Goal: Use online tool/utility: Utilize a website feature to perform a specific function

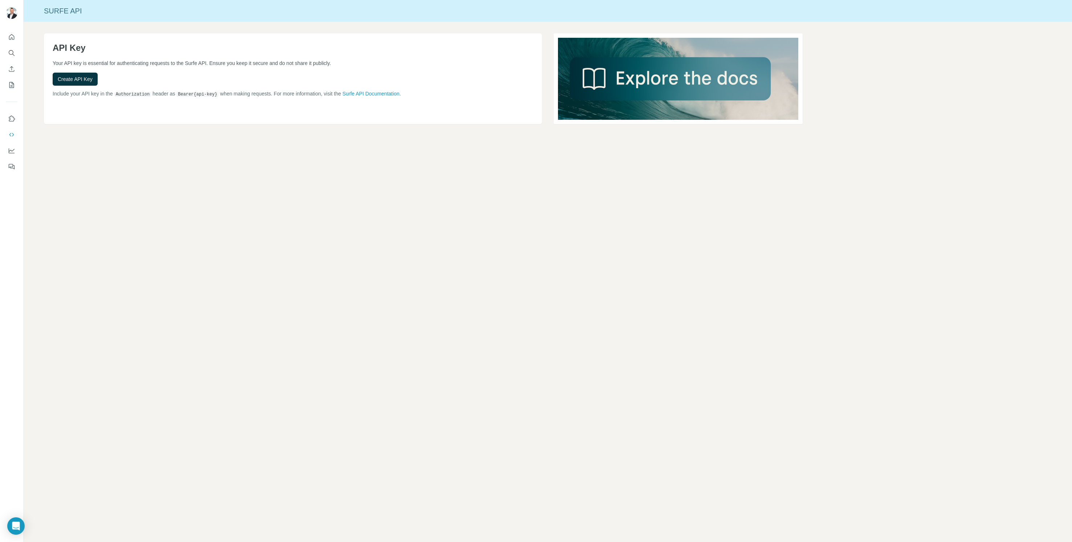
click at [123, 179] on div "Surfe API API Key Your API key is essential for authenticating requests to the …" at bounding box center [548, 271] width 1049 height 542
click at [14, 58] on button "Search" at bounding box center [12, 52] width 12 height 13
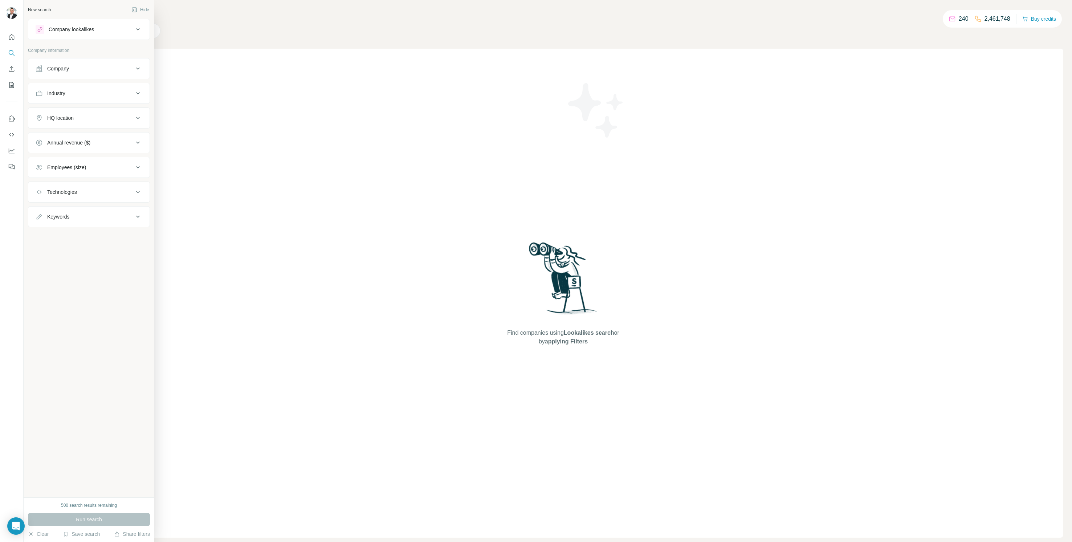
click at [54, 68] on div "Company" at bounding box center [58, 68] width 22 height 7
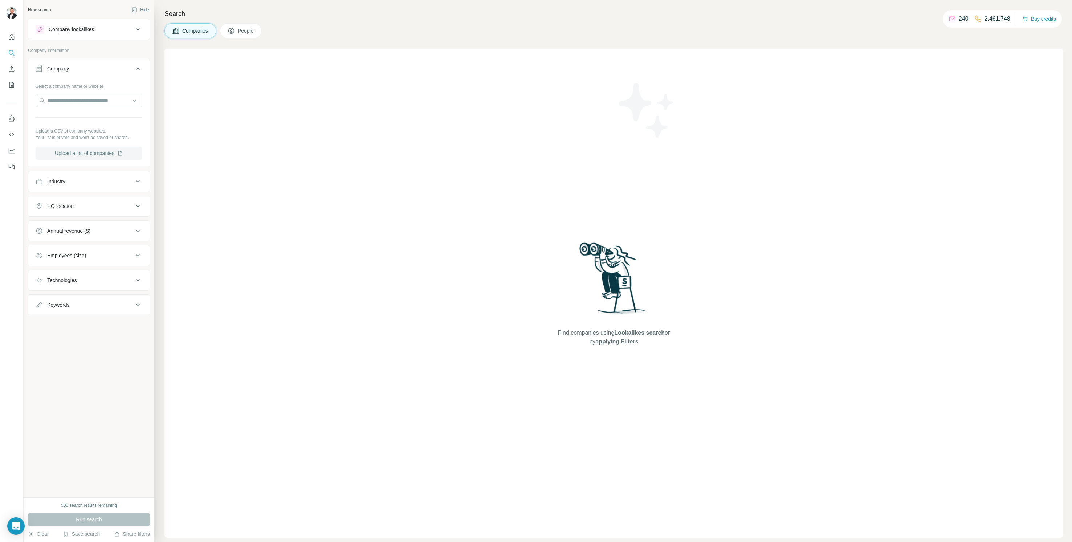
click at [87, 149] on button "Upload a list of companies" at bounding box center [89, 153] width 107 height 13
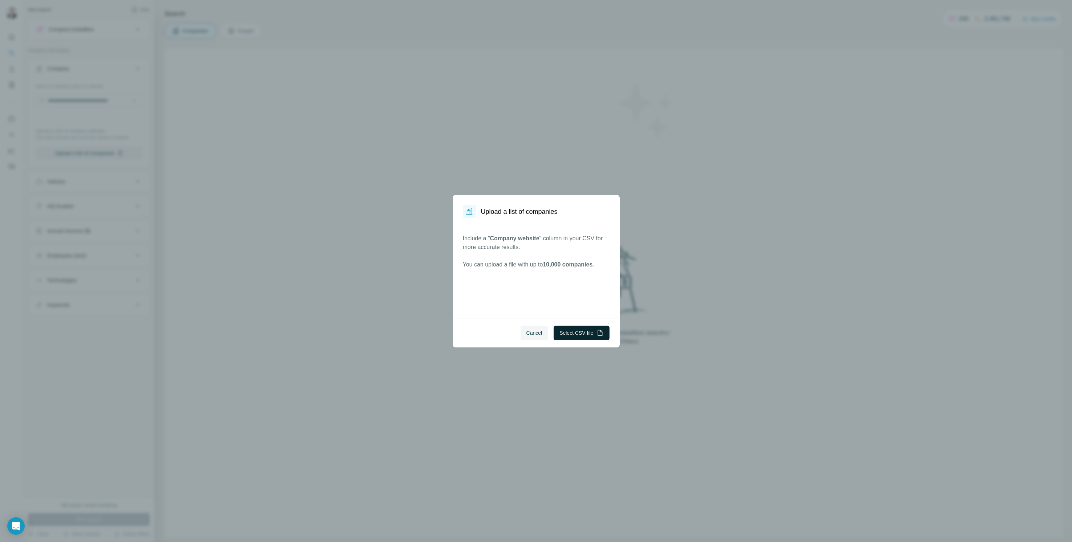
click at [576, 334] on button "Select CSV file" at bounding box center [582, 333] width 56 height 15
click at [540, 330] on span "Cancel" at bounding box center [535, 332] width 16 height 7
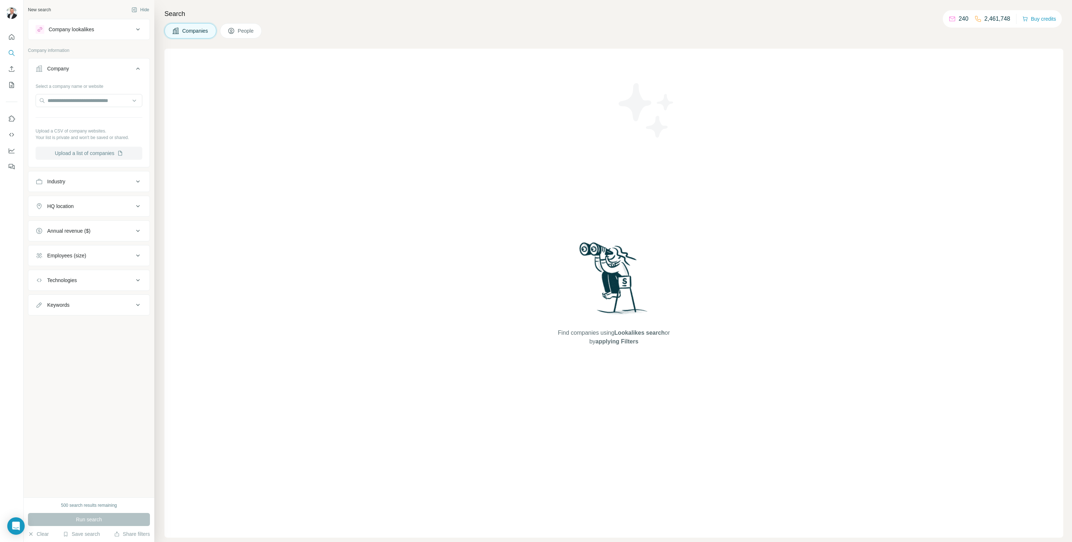
click at [113, 154] on button "Upload a list of companies" at bounding box center [89, 153] width 107 height 13
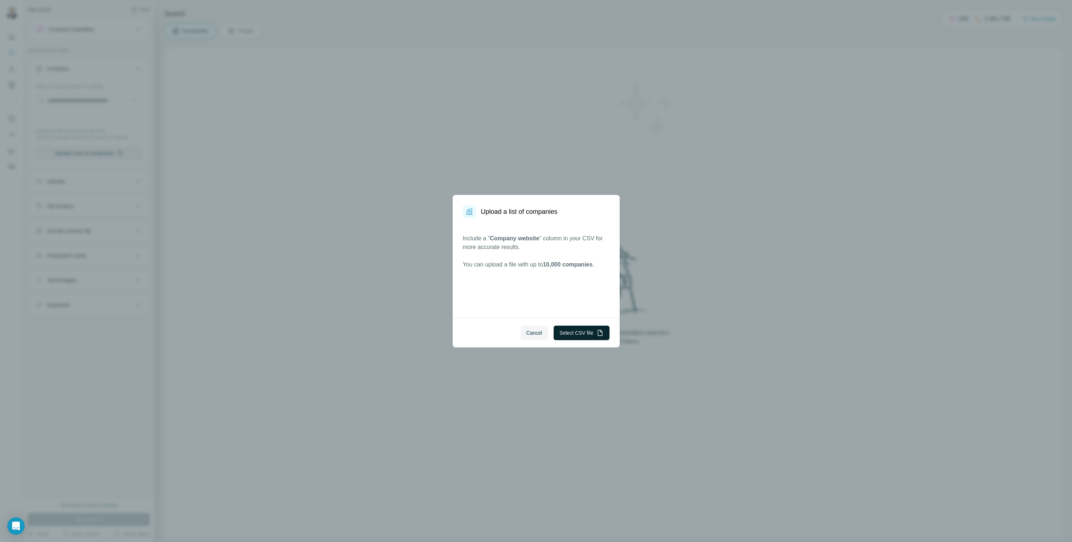
click at [571, 334] on button "Select CSV file" at bounding box center [582, 333] width 56 height 15
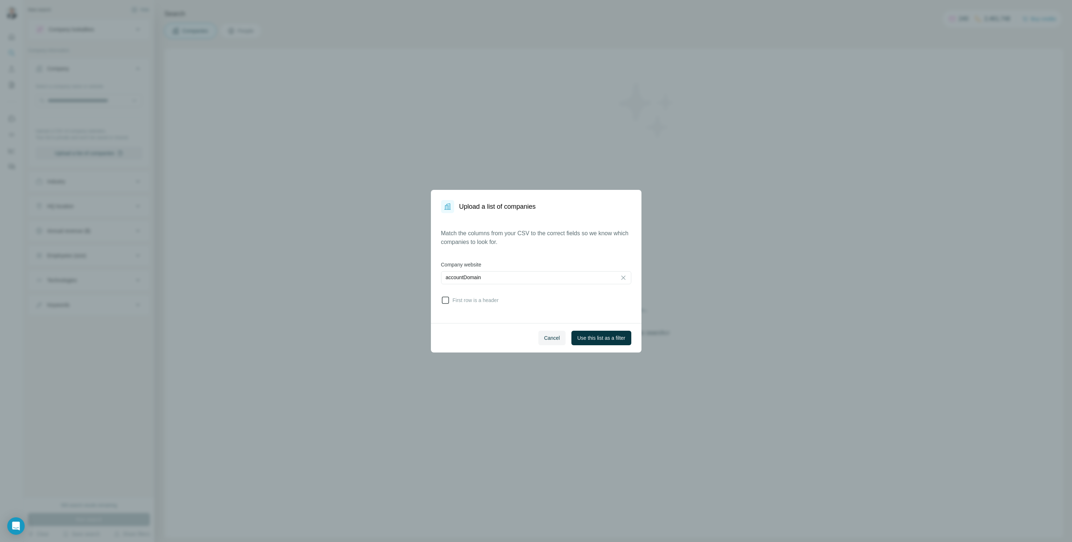
click at [478, 299] on span "First row is a header" at bounding box center [474, 300] width 49 height 7
click at [609, 342] on button "Use this list as a filter" at bounding box center [602, 338] width 60 height 15
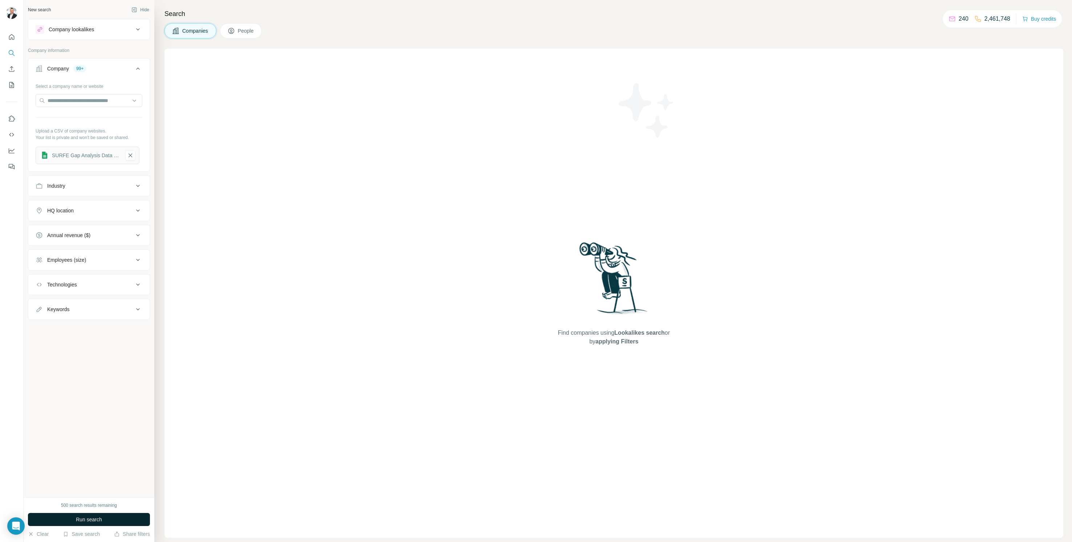
click at [100, 519] on span "Run search" at bounding box center [89, 519] width 26 height 7
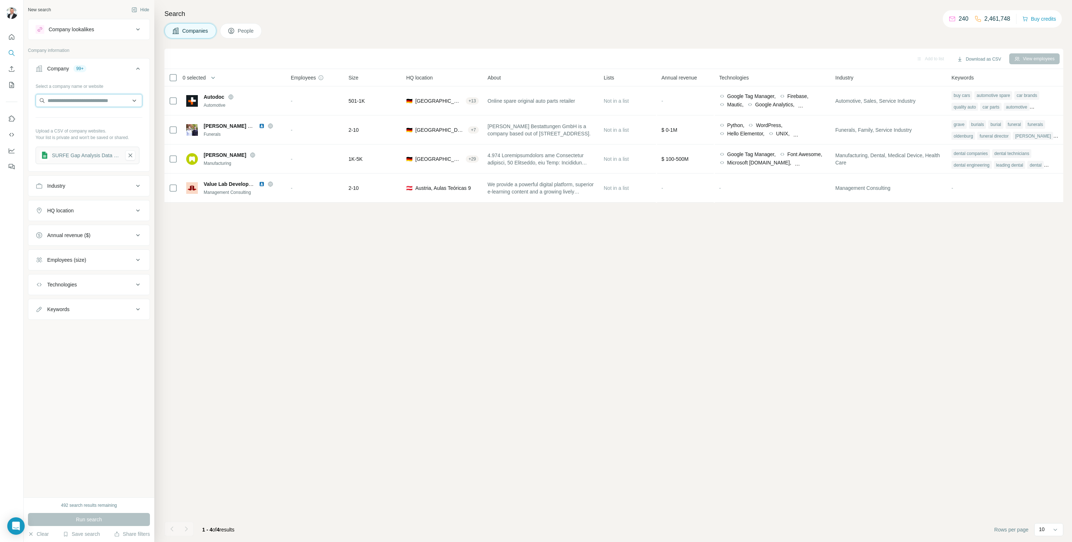
click at [58, 102] on input "text" at bounding box center [89, 100] width 107 height 13
click at [90, 93] on div "Select a company name or website Upload a CSV of company websites. Your list is…" at bounding box center [89, 122] width 107 height 84
click at [89, 100] on input "text" at bounding box center [89, 100] width 107 height 13
paste input "**********"
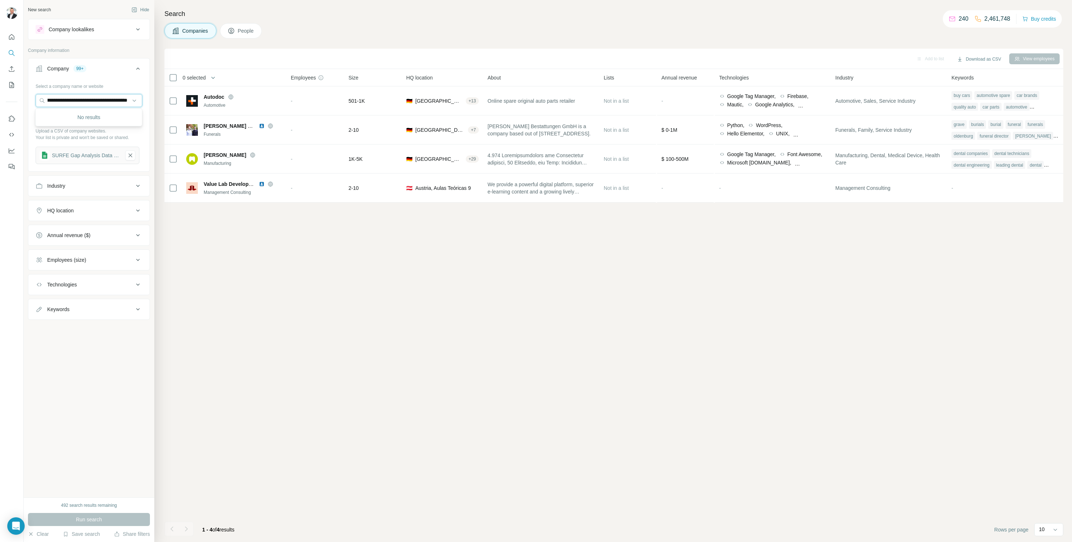
type input "**********"
click at [89, 117] on div "Type to search" at bounding box center [88, 117] width 103 height 15
click at [92, 105] on input "text" at bounding box center [89, 100] width 107 height 13
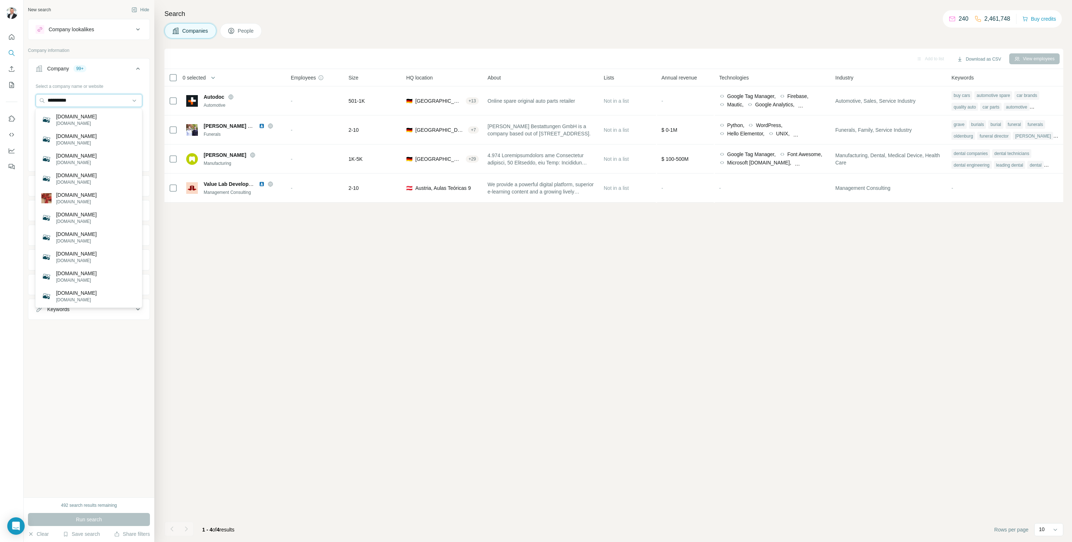
drag, startPoint x: 39, startPoint y: 96, endPoint x: 7, endPoint y: 95, distance: 32.3
click at [7, 95] on div "**********" at bounding box center [536, 271] width 1072 height 542
type input "***"
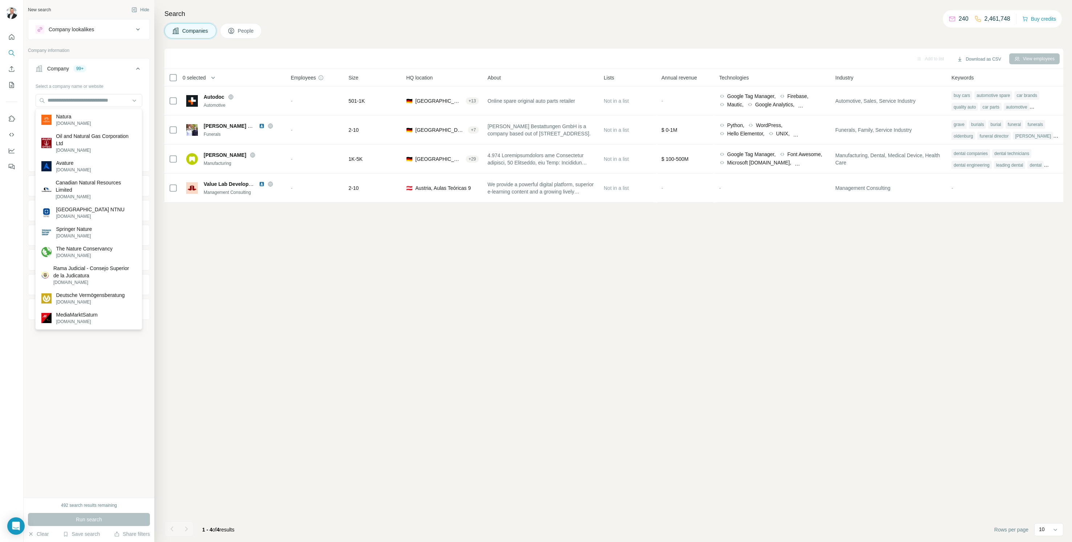
click at [222, 335] on div "Add to list Download as CSV View employees 0 selected Companies Employees Size …" at bounding box center [614, 296] width 899 height 494
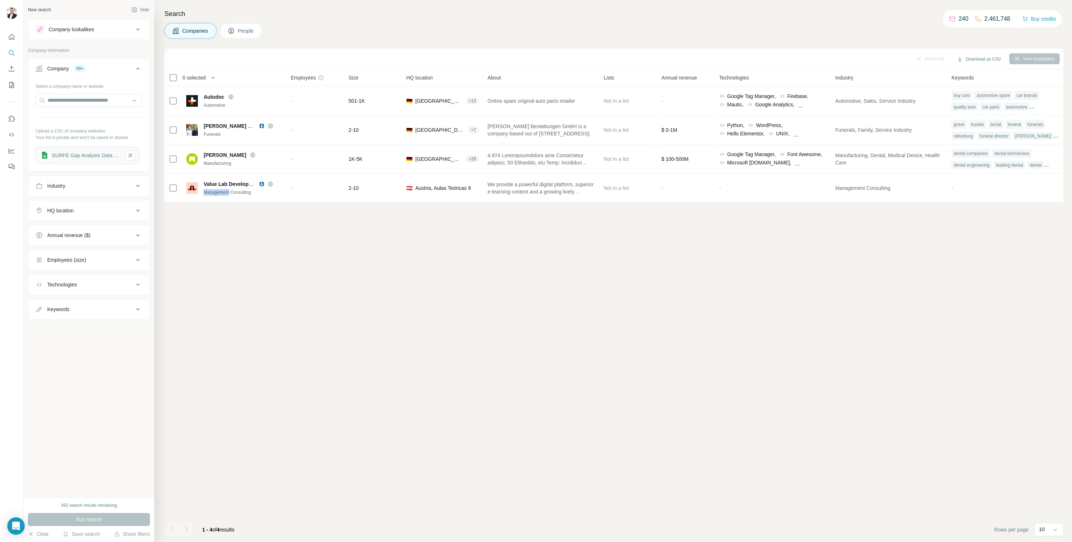
click at [222, 335] on div "Add to list Download as CSV View employees 0 selected Companies Employees Size …" at bounding box center [614, 296] width 899 height 494
click at [197, 209] on div "Add to list Download as CSV View employees 0 selected Companies Employees Size …" at bounding box center [614, 296] width 899 height 494
